Goal: Task Accomplishment & Management: Complete application form

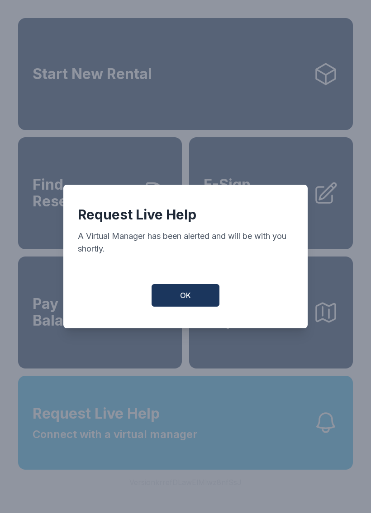
click at [207, 294] on button "OK" at bounding box center [185, 295] width 68 height 23
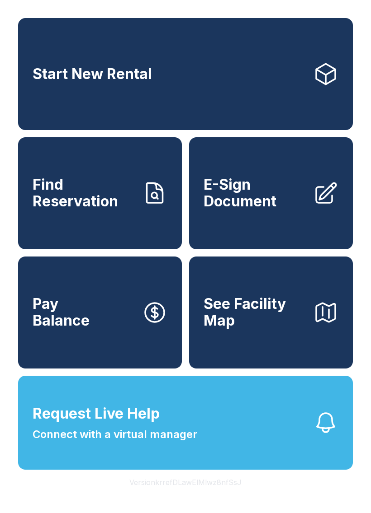
click at [260, 195] on span "E-Sign Document" at bounding box center [254, 193] width 102 height 33
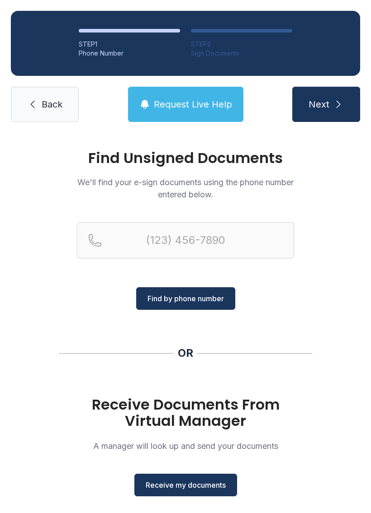
click at [208, 494] on button "Receive my documents" at bounding box center [185, 485] width 103 height 23
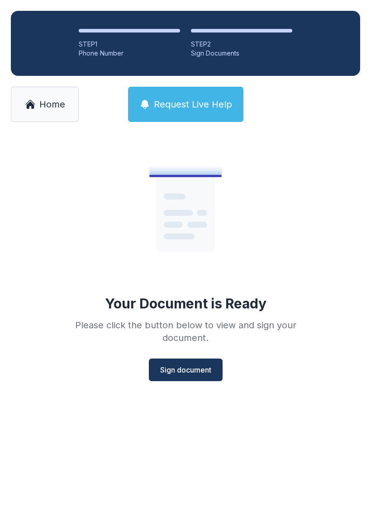
click at [199, 374] on span "Sign document" at bounding box center [185, 370] width 51 height 11
click at [202, 369] on span "Sign document" at bounding box center [185, 370] width 51 height 11
click at [204, 374] on span "Sign document" at bounding box center [185, 370] width 51 height 11
click at [202, 369] on span "Sign document" at bounding box center [185, 370] width 51 height 11
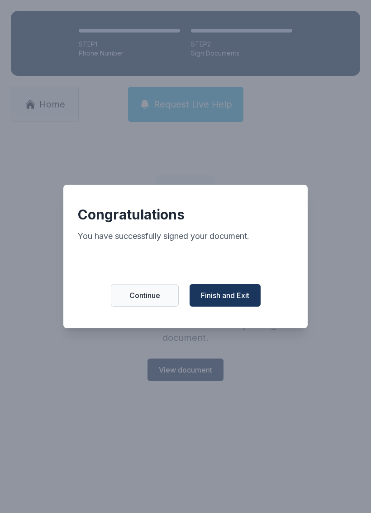
click at [226, 298] on span "Finish and Exit" at bounding box center [225, 295] width 48 height 11
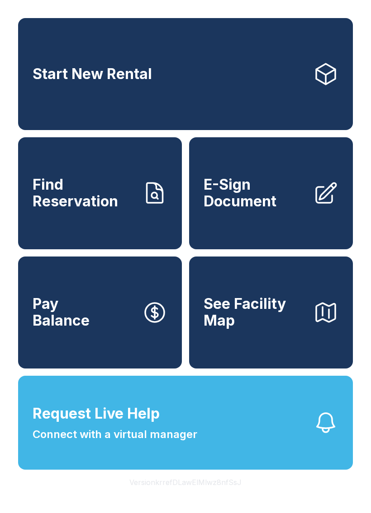
click at [152, 322] on icon "button" at bounding box center [154, 312] width 19 height 19
